Goal: Task Accomplishment & Management: Use online tool/utility

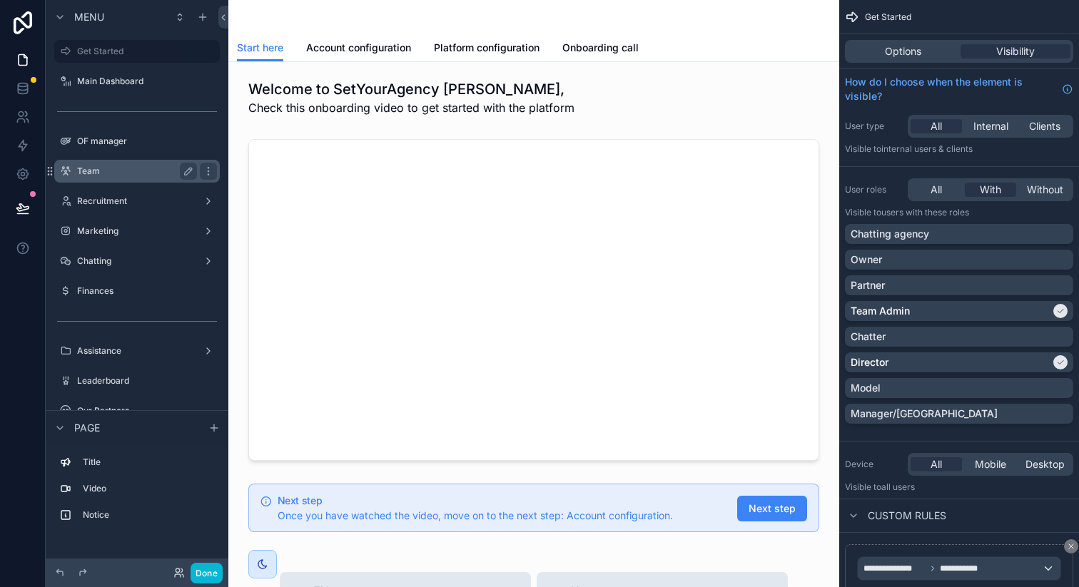
click at [141, 176] on label "Team" at bounding box center [134, 171] width 114 height 11
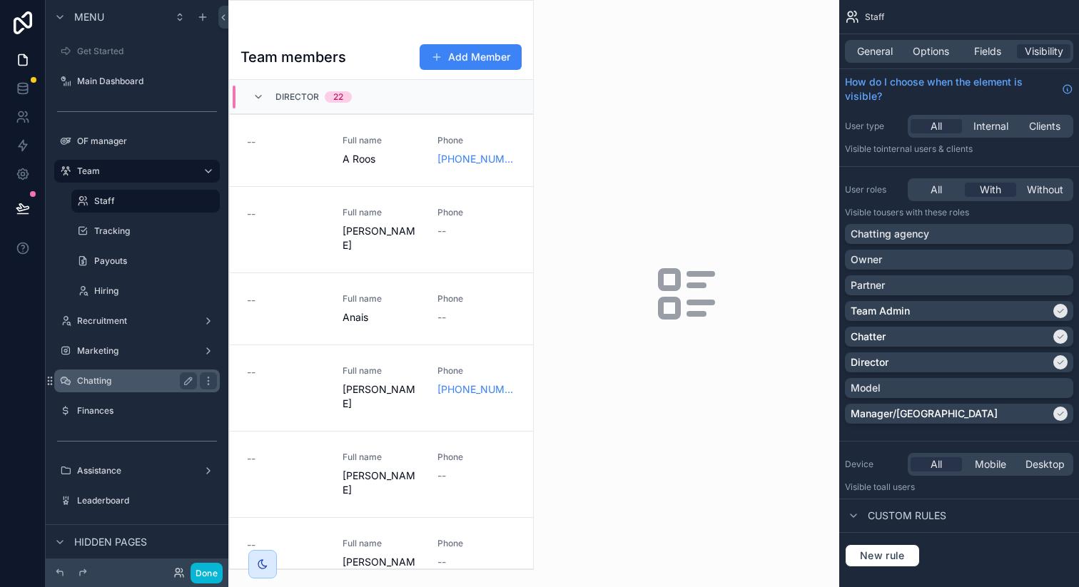
click at [133, 384] on label "Chatting" at bounding box center [134, 380] width 114 height 11
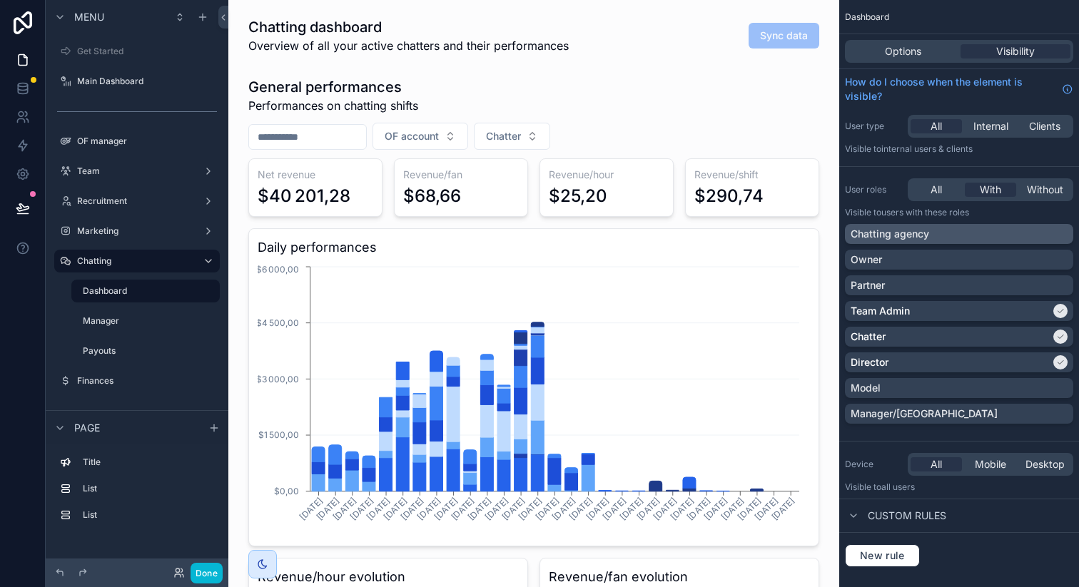
click at [956, 239] on div "Chatting agency" at bounding box center [959, 234] width 217 height 14
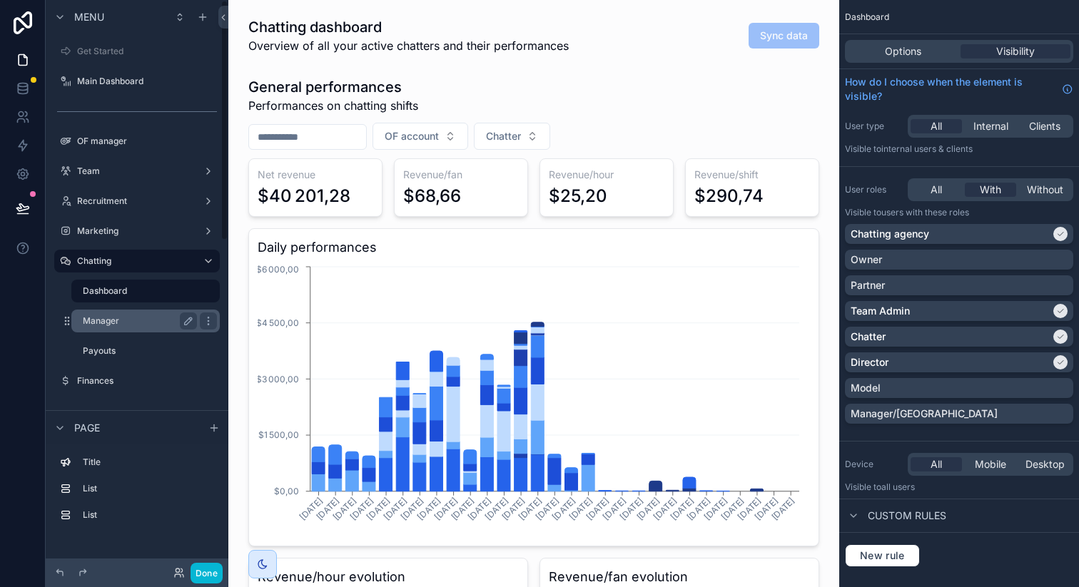
click at [157, 318] on label "Manager" at bounding box center [137, 320] width 108 height 11
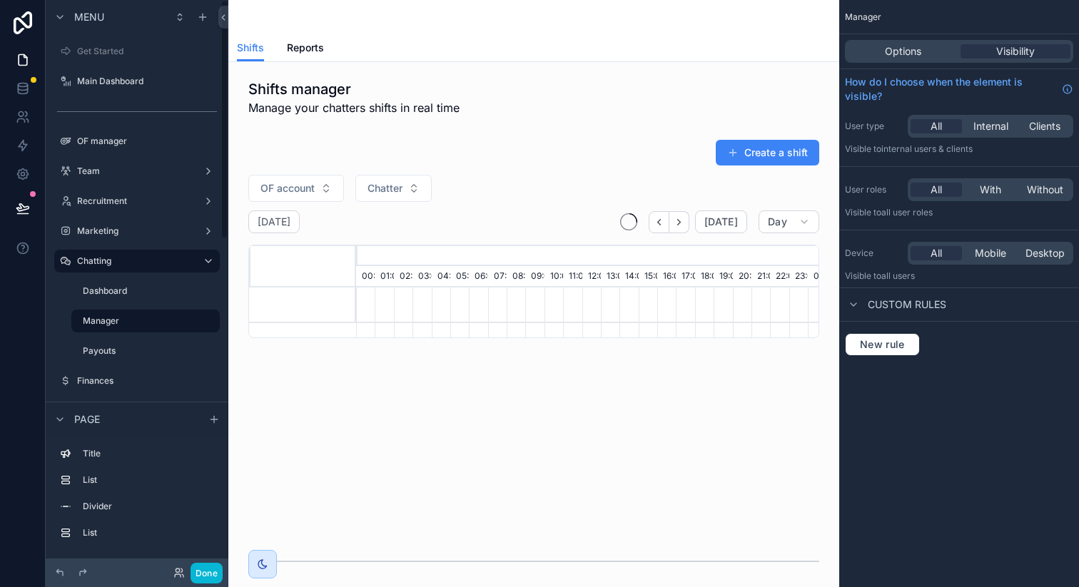
scroll to position [0, 3162]
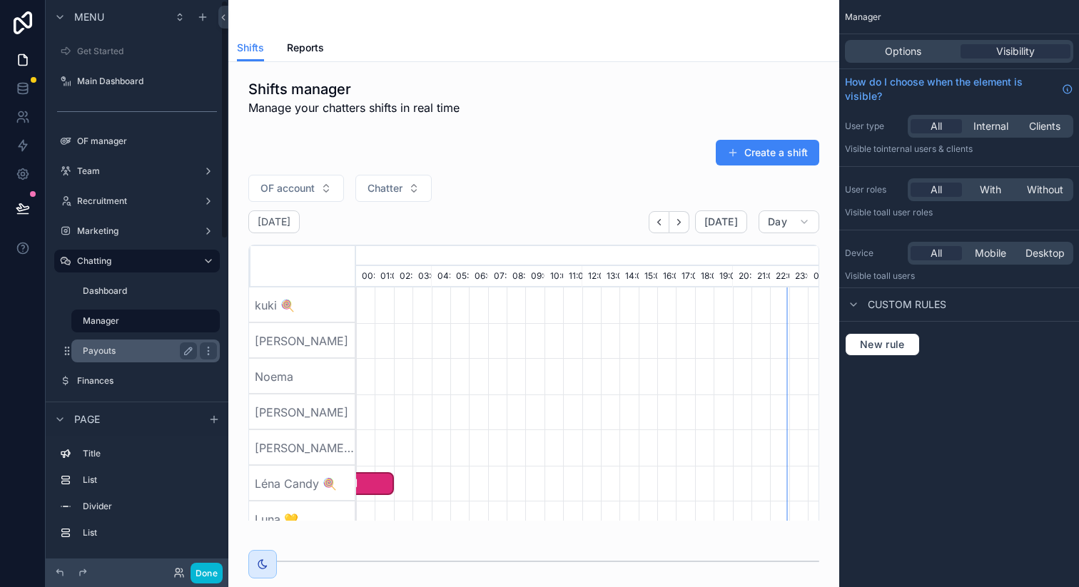
click at [128, 346] on label "Payouts" at bounding box center [137, 350] width 108 height 11
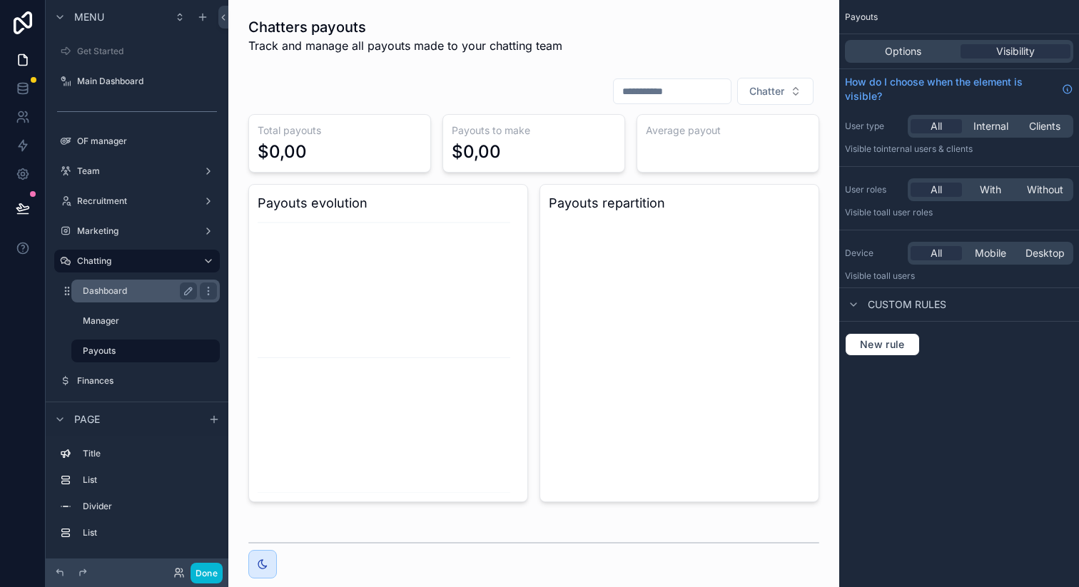
click at [129, 292] on label "Dashboard" at bounding box center [137, 290] width 108 height 11
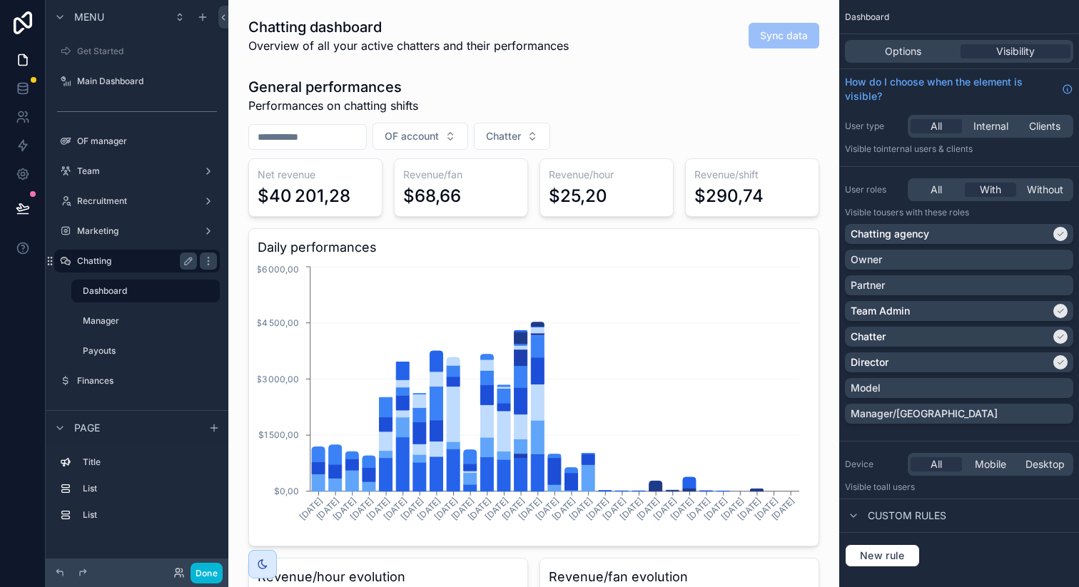
click at [138, 263] on label "Chatting" at bounding box center [134, 261] width 114 height 11
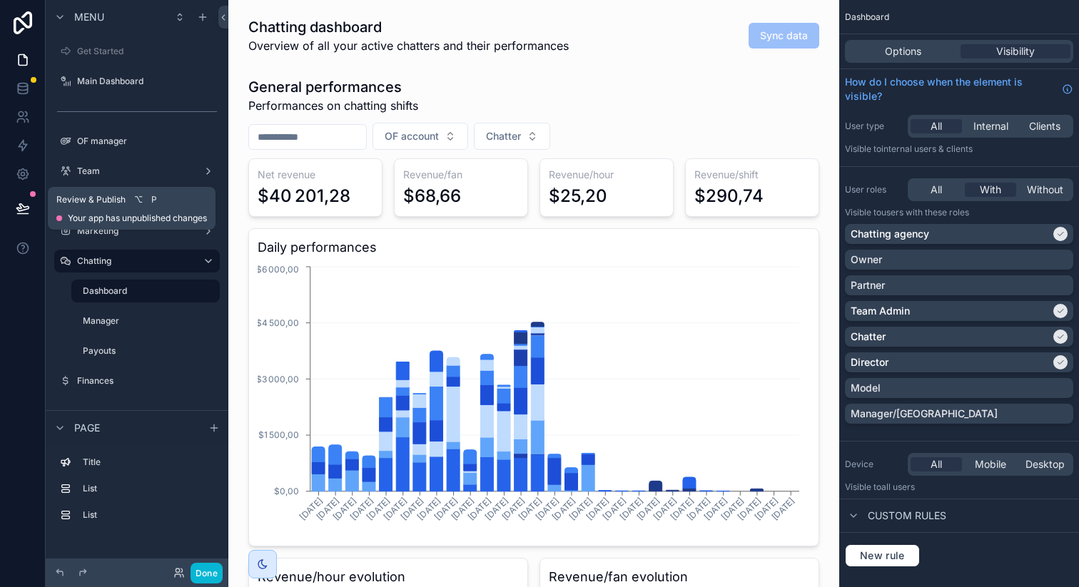
click at [24, 209] on icon at bounding box center [22, 207] width 12 height 7
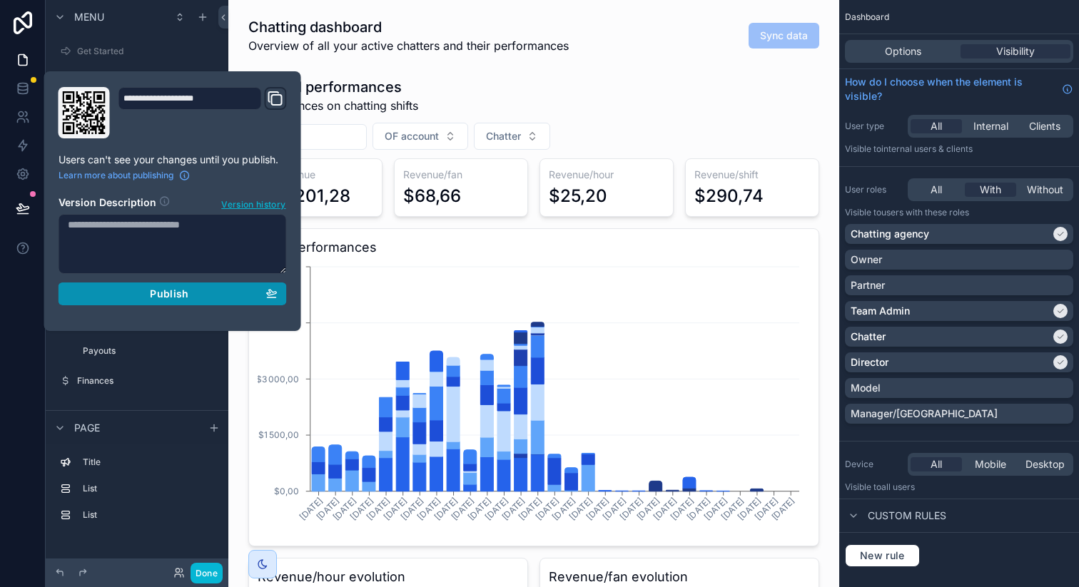
click at [120, 291] on div "Publish" at bounding box center [173, 294] width 210 height 13
